Goal: Navigation & Orientation: Find specific page/section

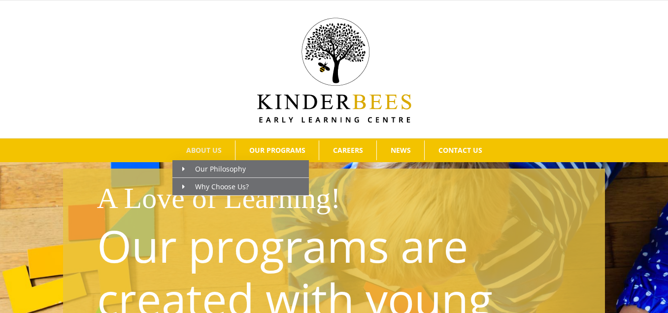
click at [207, 149] on span "ABOUT US" at bounding box center [203, 150] width 35 height 7
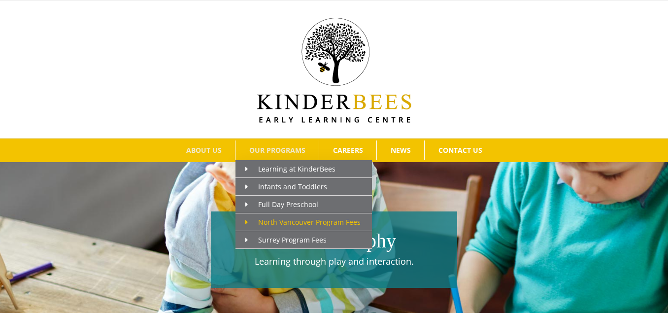
click at [267, 220] on span "North Vancouver Program Fees" at bounding box center [302, 221] width 115 height 9
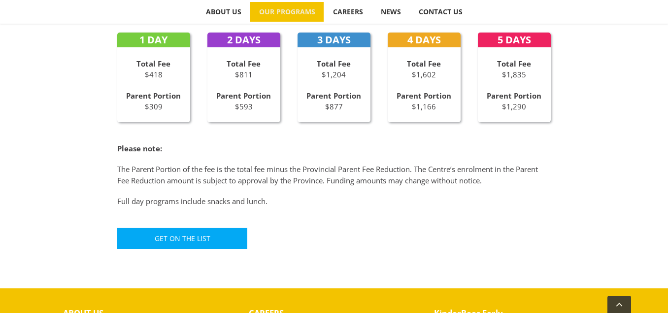
scroll to position [531, 0]
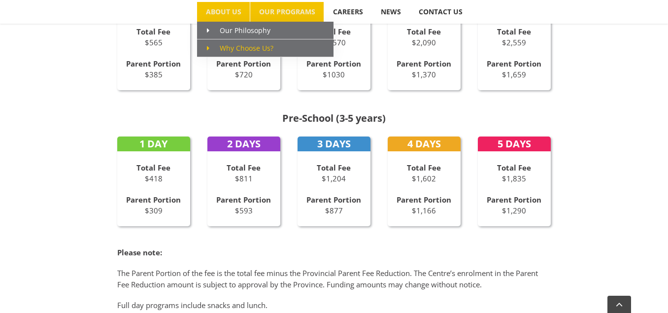
click at [206, 48] on link "Why Choose Us?" at bounding box center [265, 48] width 136 height 18
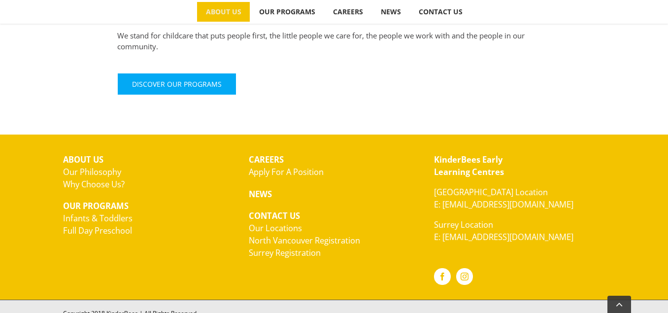
scroll to position [741, 0]
